Goal: Find specific page/section: Find specific page/section

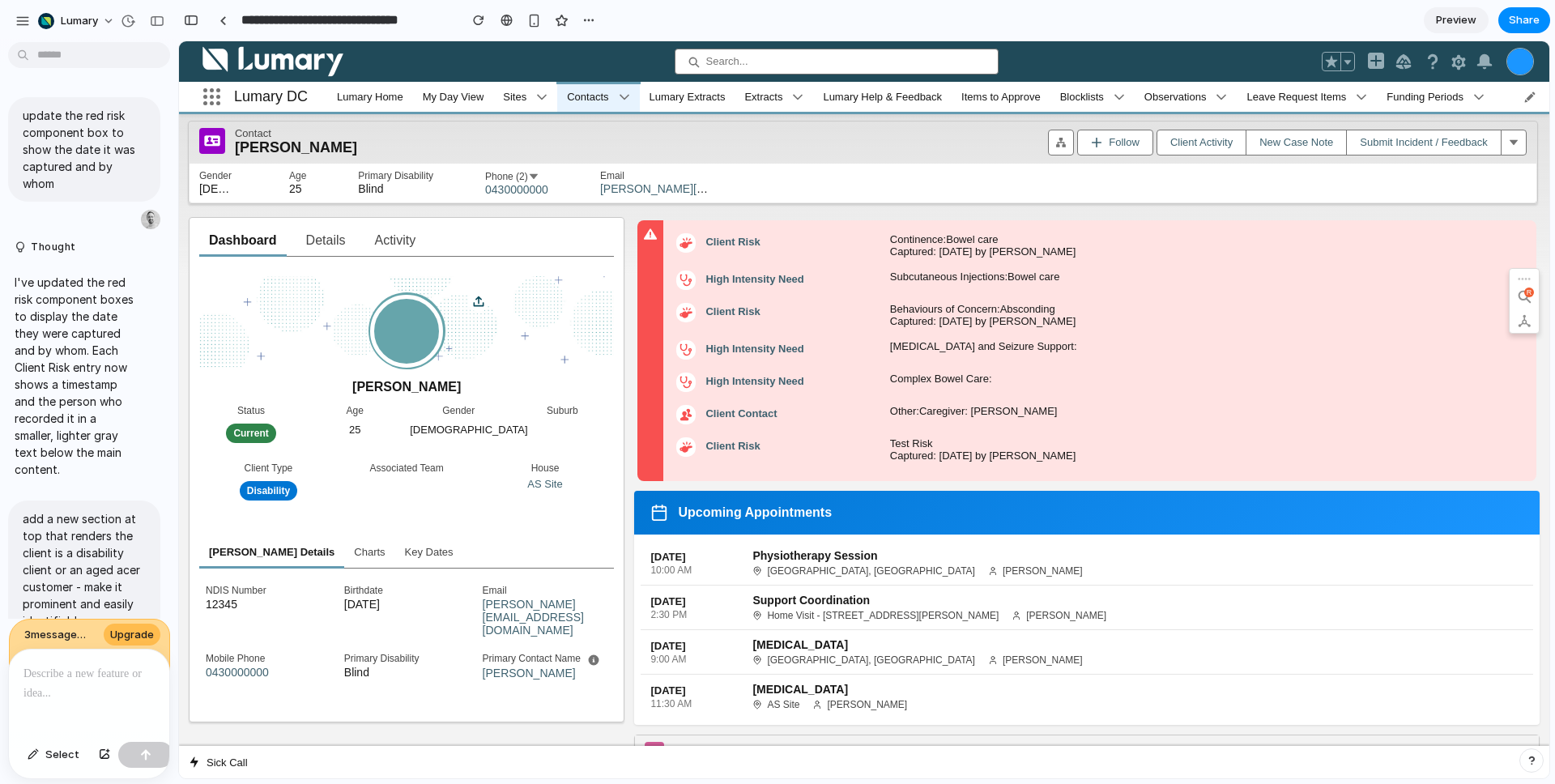
scroll to position [3077, 0]
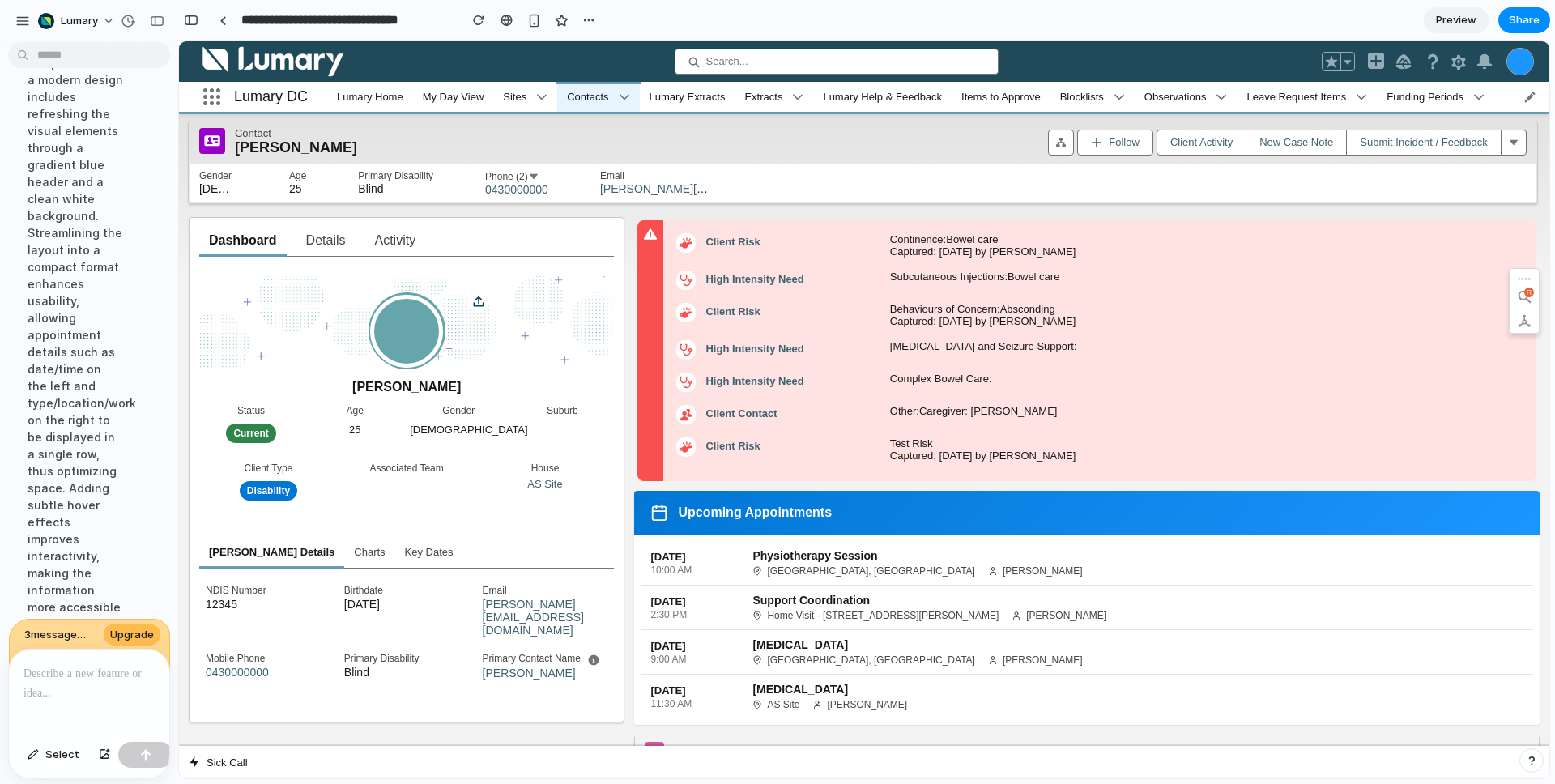
click at [81, 671] on p at bounding box center [88, 674] width 131 height 19
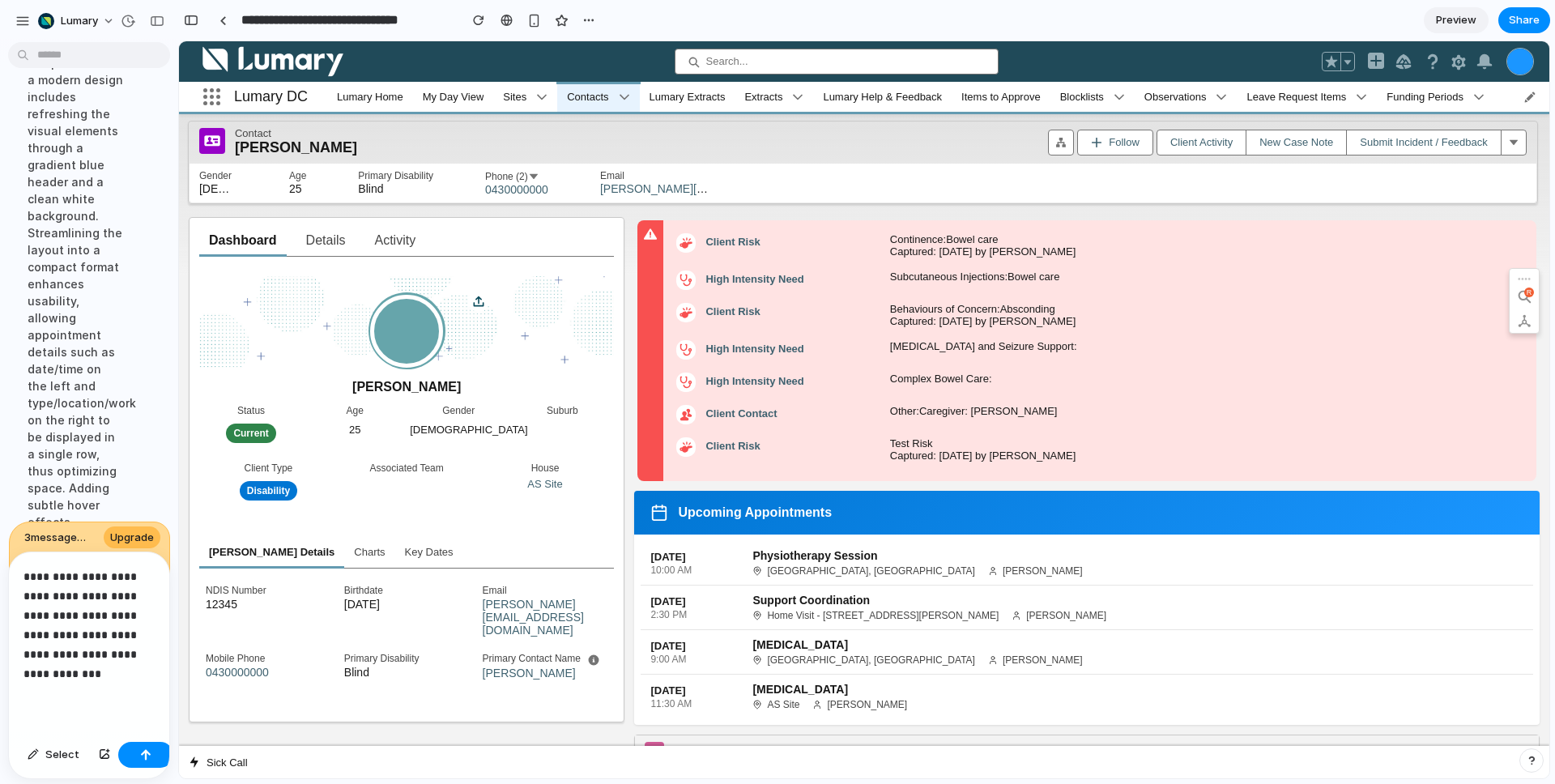
click at [88, 571] on p "**********" at bounding box center [85, 625] width 125 height 117
click at [67, 662] on p "**********" at bounding box center [85, 625] width 125 height 117
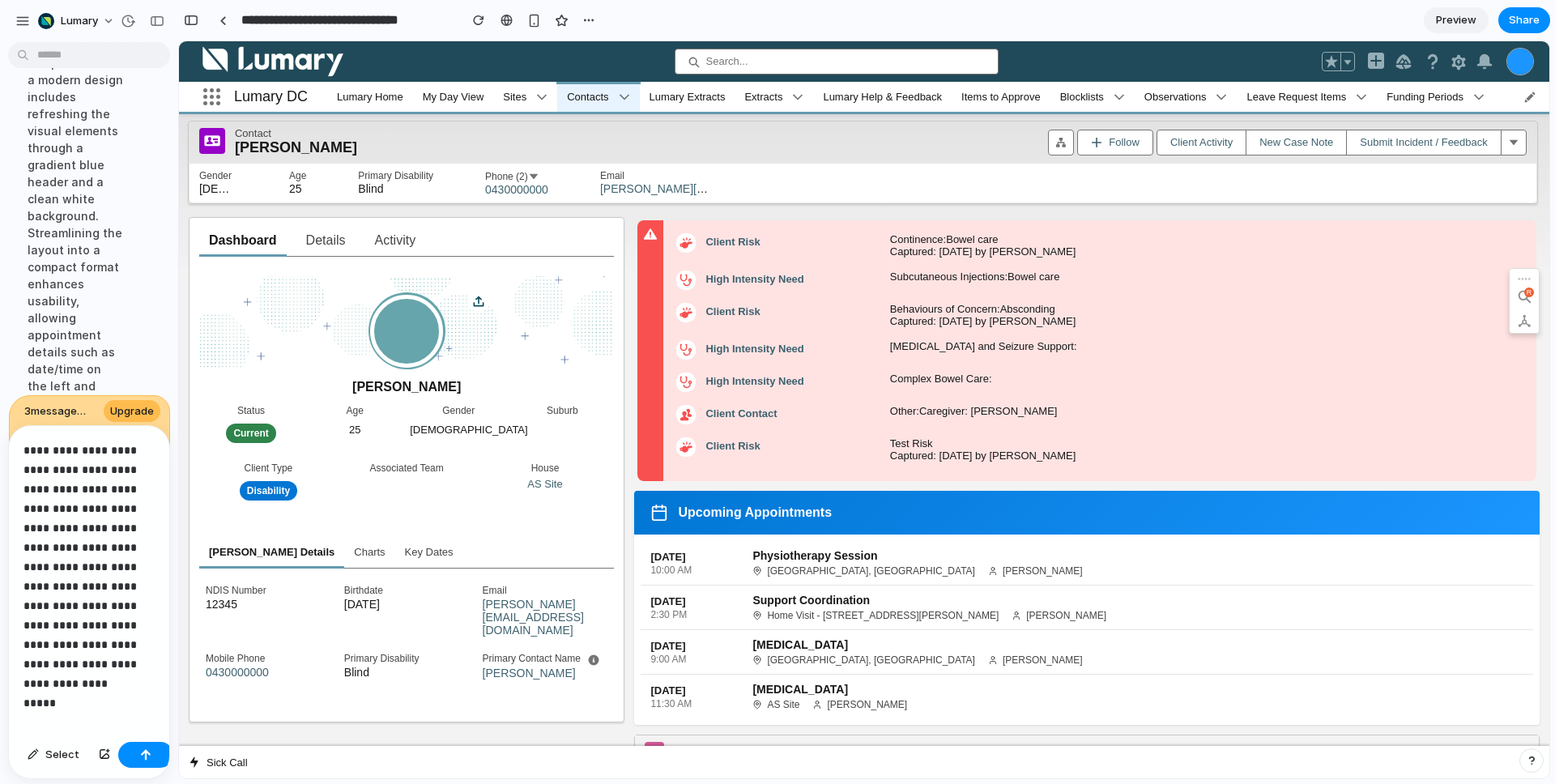
scroll to position [4159, 0]
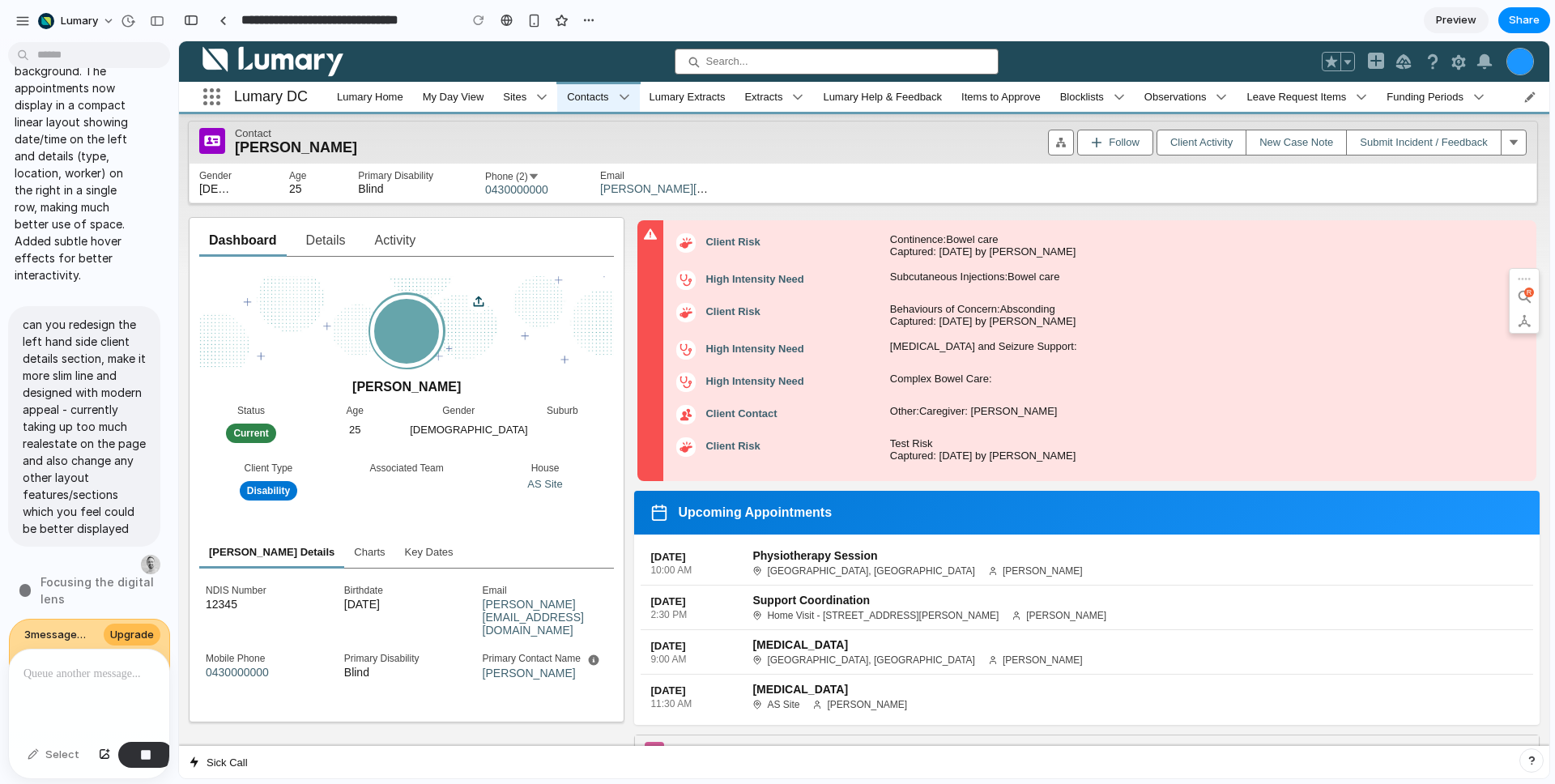
click at [9, 717] on div at bounding box center [7, 392] width 14 height 784
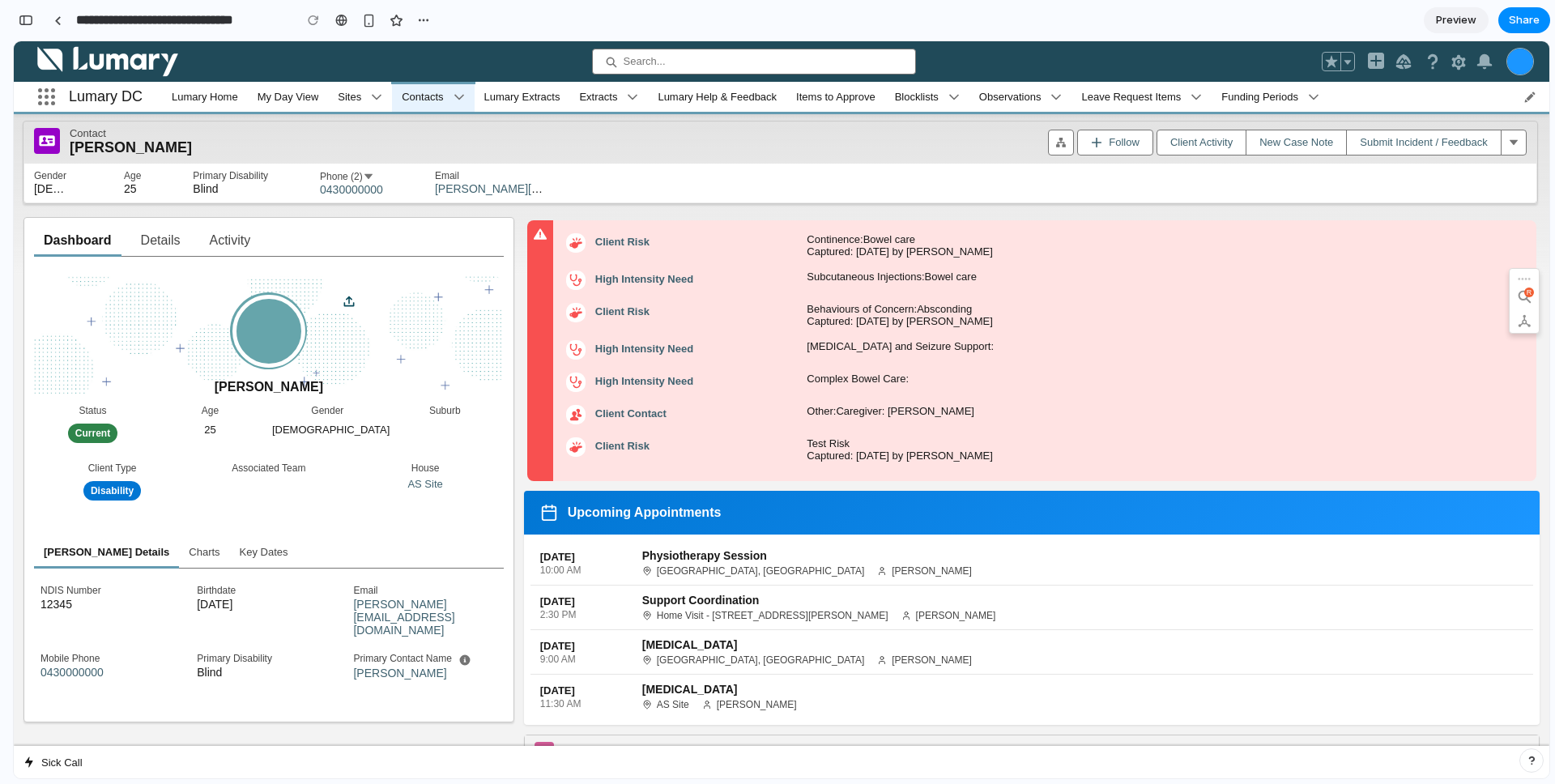
click at [518, 96] on span "Lumary Extracts" at bounding box center [522, 97] width 76 height 12
click at [713, 586] on div "[DATE] 10:00 AM Physiotherapy Session [GEOGRAPHIC_DATA], Brunswick [PERSON_NAME]" at bounding box center [1032, 563] width 1003 height 44
click at [367, 23] on div "button" at bounding box center [369, 20] width 13 height 13
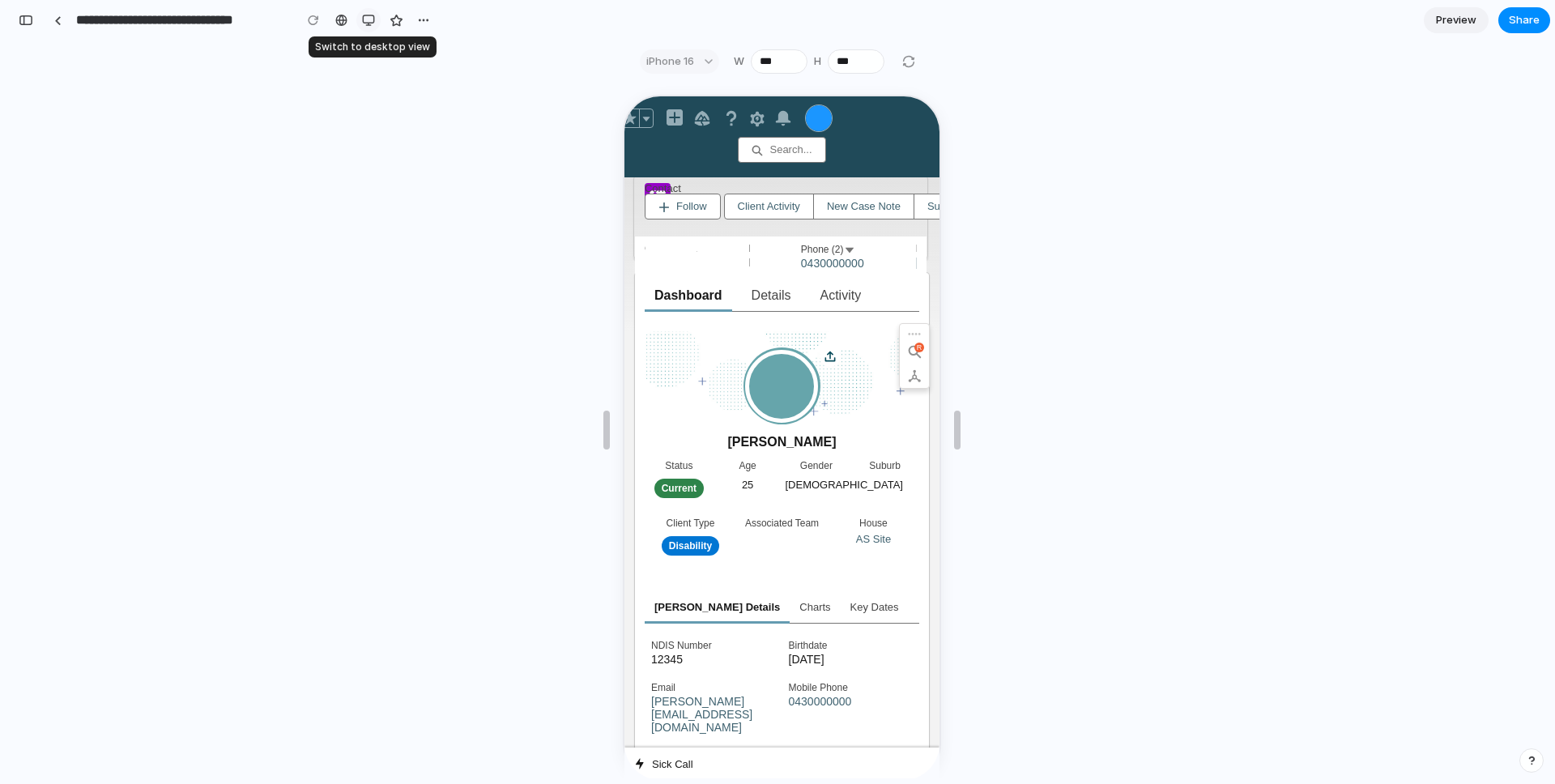
click at [367, 23] on div "button" at bounding box center [369, 20] width 13 height 13
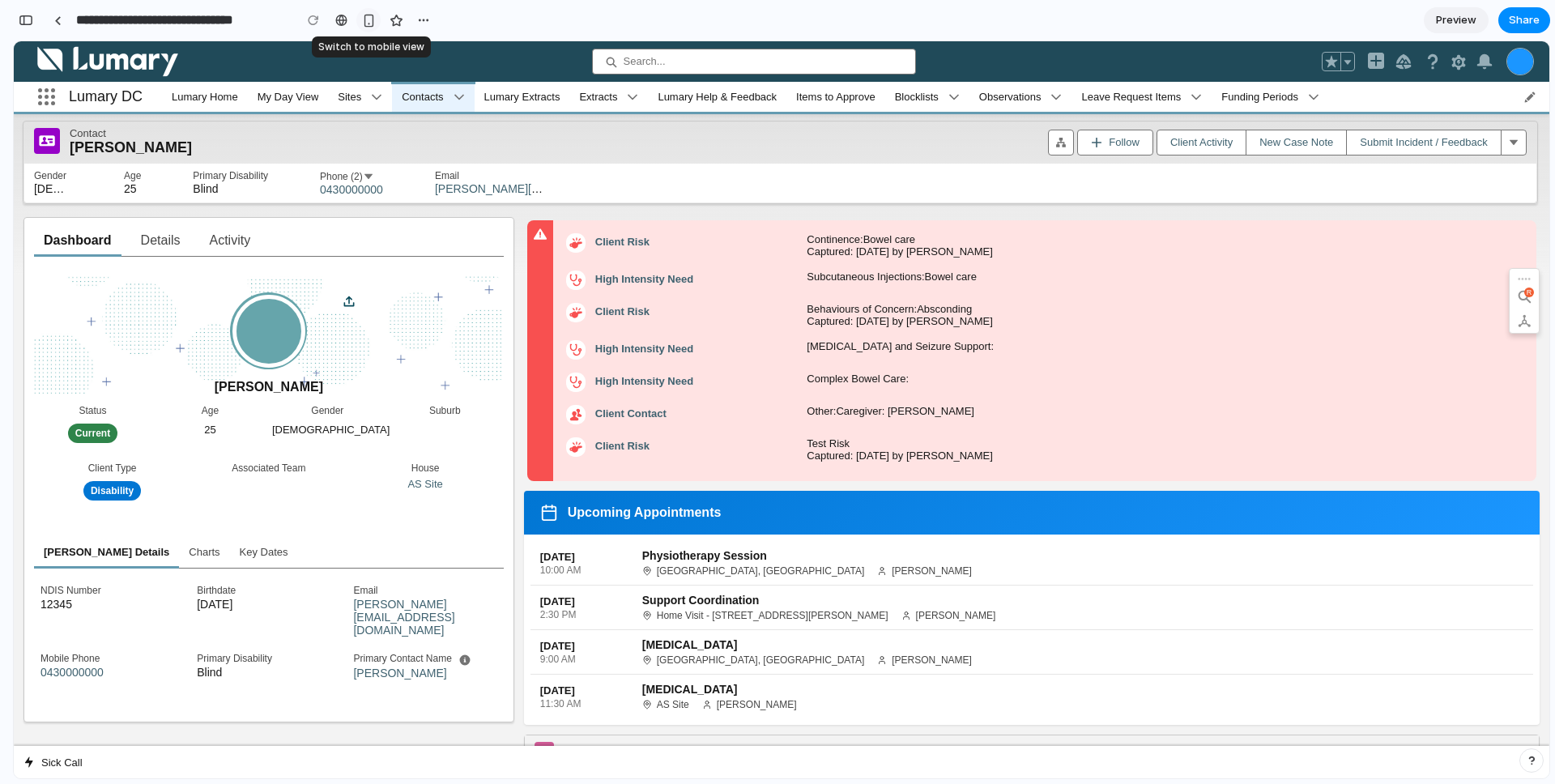
click at [367, 23] on div "button" at bounding box center [369, 20] width 13 height 13
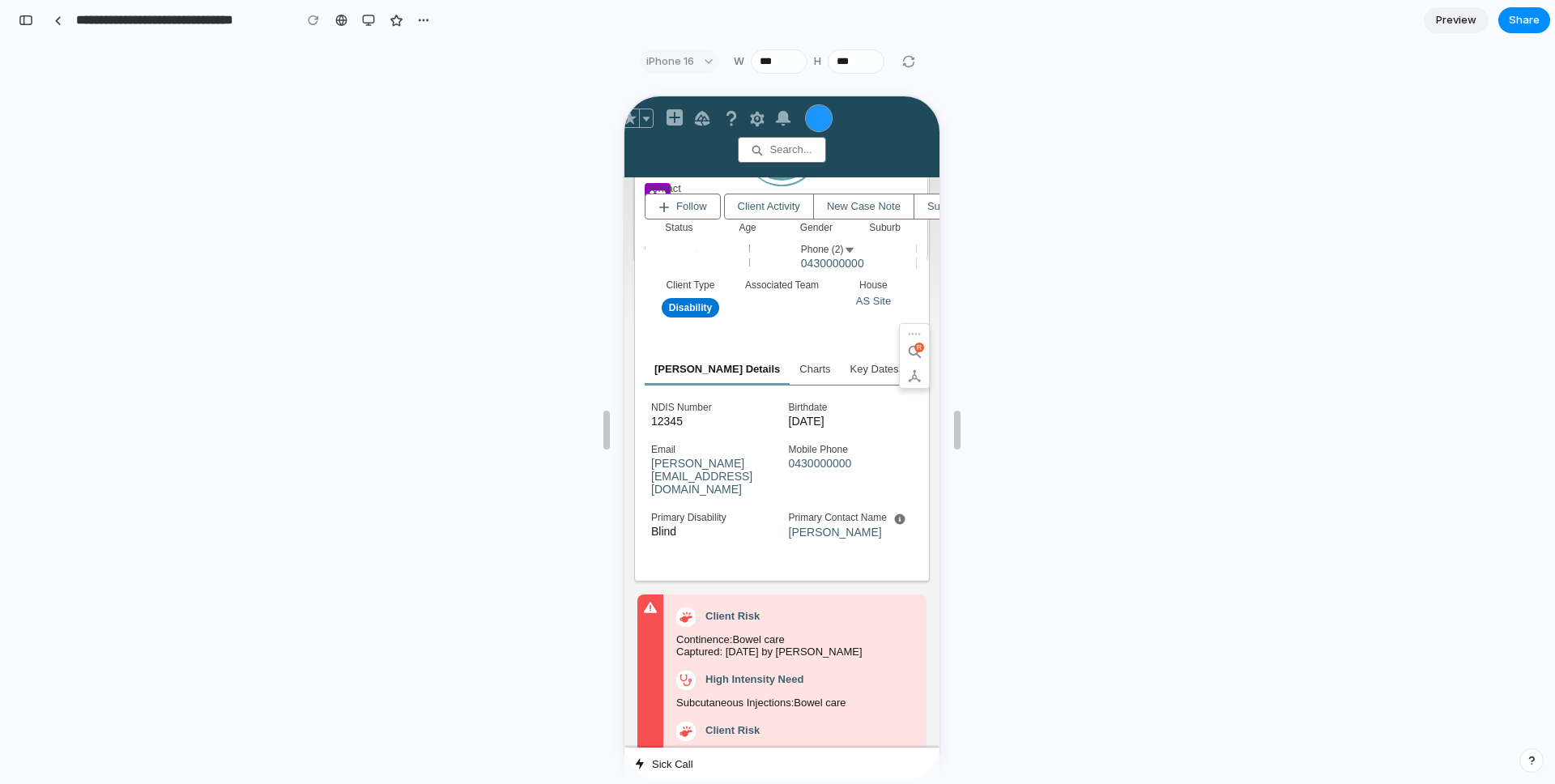
scroll to position [237, 0]
click at [368, 19] on div "button" at bounding box center [369, 20] width 13 height 13
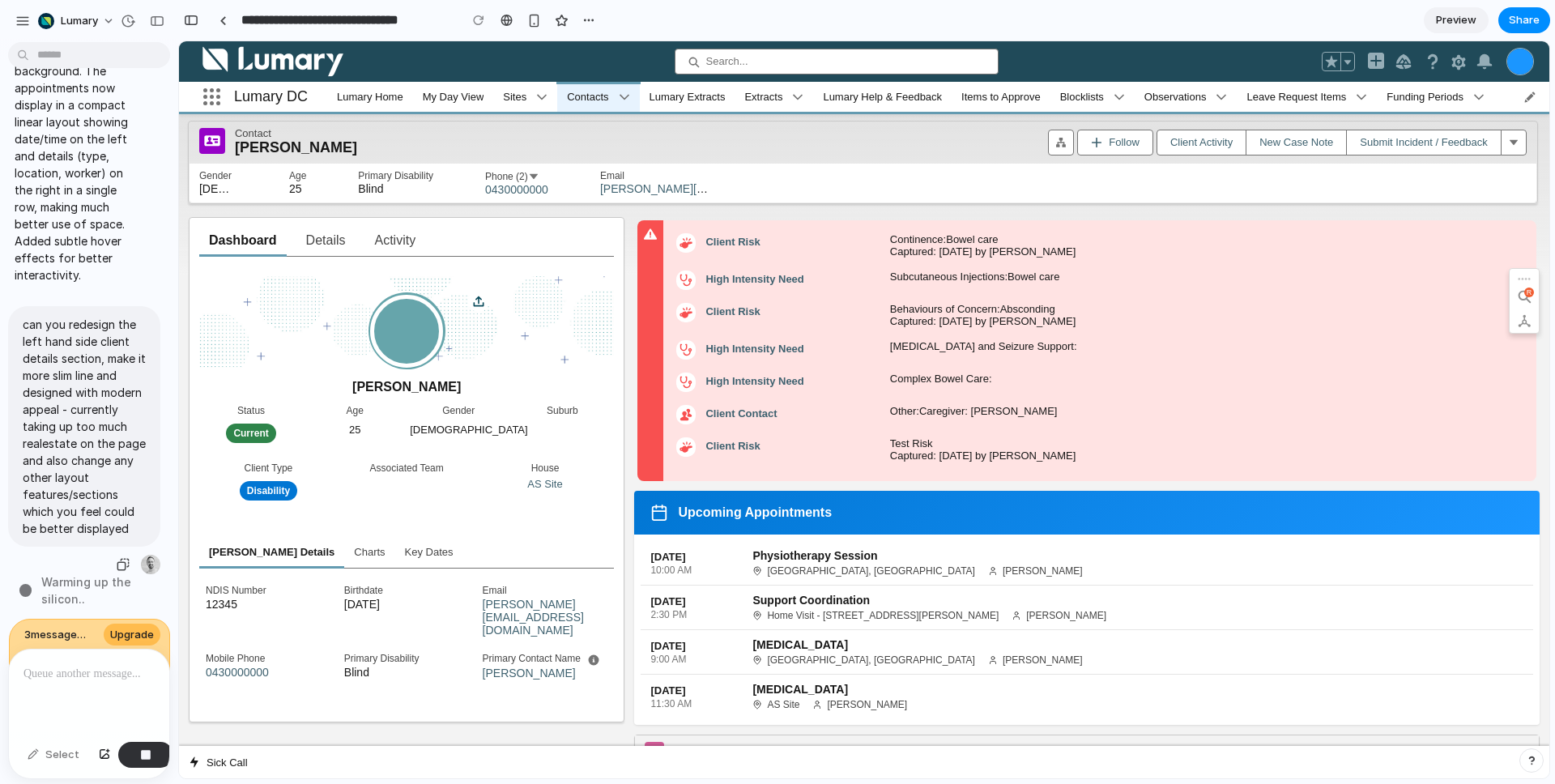
scroll to position [4159, 0]
